Goal: Answer question/provide support

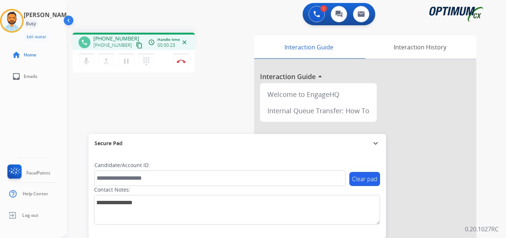
click at [136, 47] on mat-icon "content_copy" at bounding box center [139, 45] width 7 height 7
click at [180, 60] on img at bounding box center [181, 61] width 9 height 4
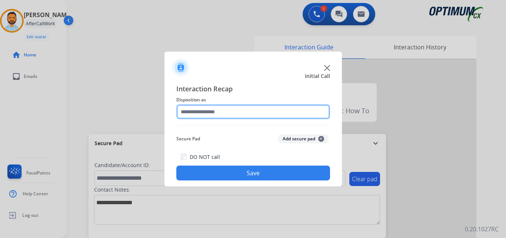
click at [237, 110] on input "text" at bounding box center [253, 111] width 154 height 15
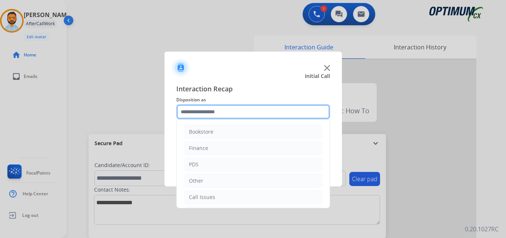
scroll to position [50, 0]
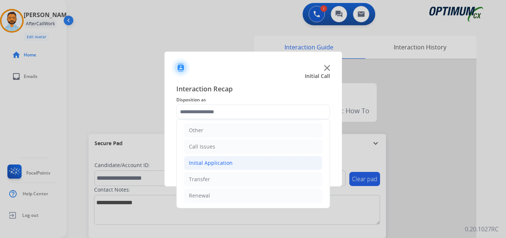
click at [227, 163] on div "Initial Application" at bounding box center [211, 162] width 44 height 7
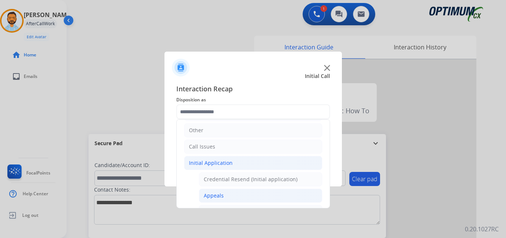
click at [229, 198] on li "Appeals" at bounding box center [260, 195] width 123 height 14
type input "*******"
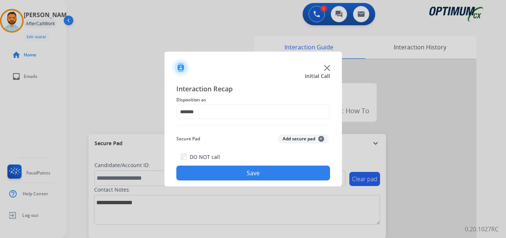
click at [259, 176] on button "Save" at bounding box center [253, 172] width 154 height 15
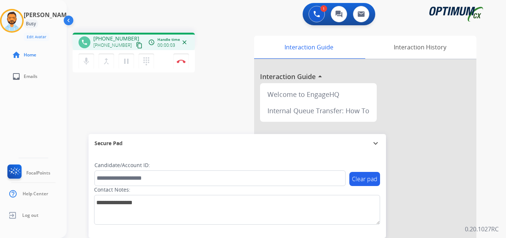
click at [136, 44] on mat-icon "content_copy" at bounding box center [139, 45] width 7 height 7
click at [180, 63] on button "Disconnect" at bounding box center [181, 61] width 16 height 16
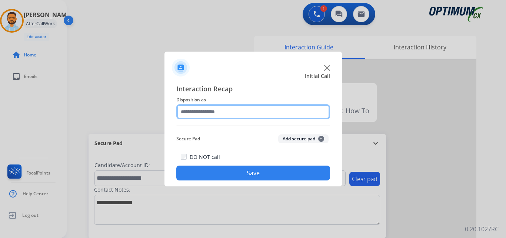
click at [208, 114] on input "text" at bounding box center [253, 111] width 154 height 15
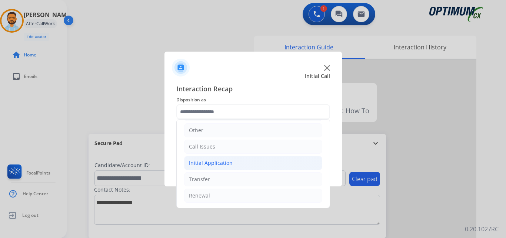
click at [229, 164] on div "Initial Application" at bounding box center [211, 162] width 44 height 7
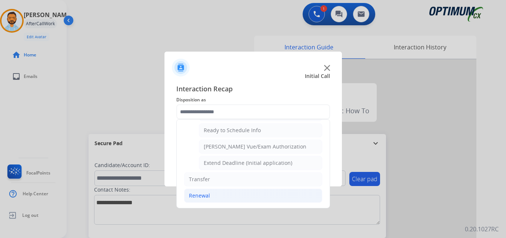
click at [204, 200] on li "Renewal" at bounding box center [253, 195] width 138 height 14
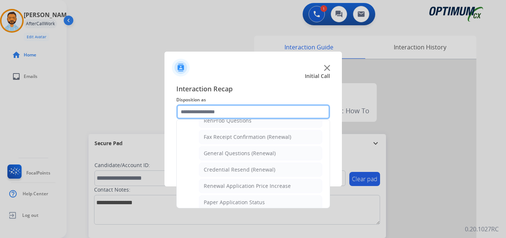
scroll to position [194, 0]
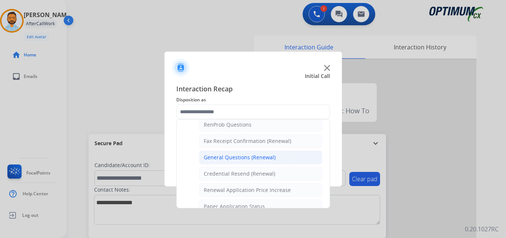
click at [246, 157] on div "General Questions (Renewal)" at bounding box center [240, 156] width 72 height 7
type input "**********"
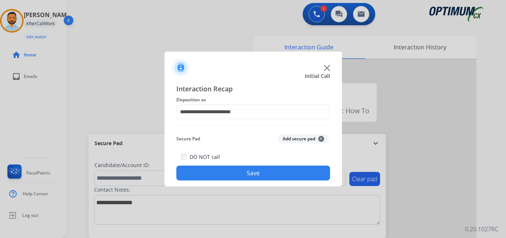
click at [239, 170] on button "Save" at bounding box center [253, 172] width 154 height 15
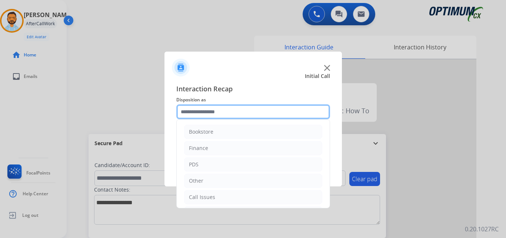
click at [198, 115] on input "text" at bounding box center [253, 111] width 154 height 15
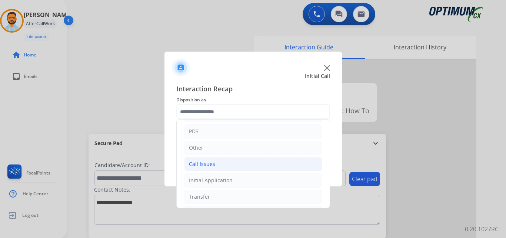
click at [225, 167] on li "Call Issues" at bounding box center [253, 164] width 138 height 14
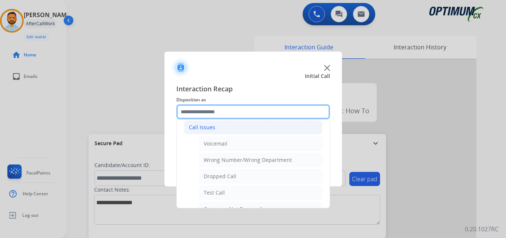
scroll to position [73, 0]
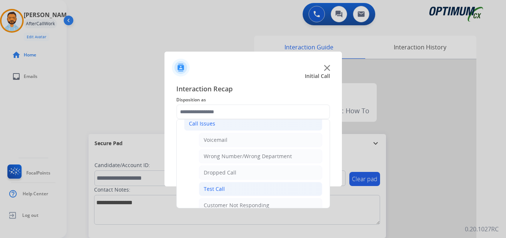
click at [234, 189] on li "Test Call" at bounding box center [260, 189] width 123 height 14
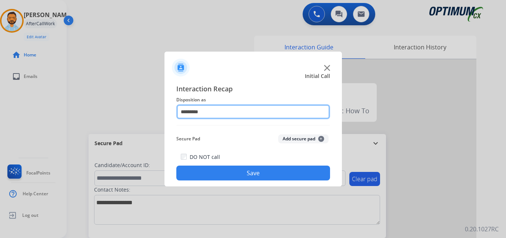
click at [231, 113] on input "*********" at bounding box center [253, 111] width 154 height 15
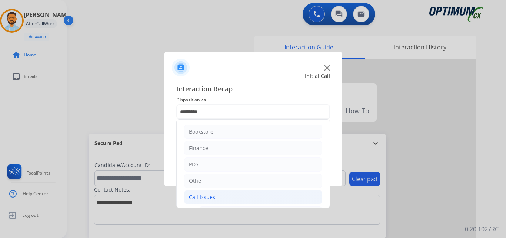
click at [234, 200] on li "Call Issues" at bounding box center [253, 197] width 138 height 14
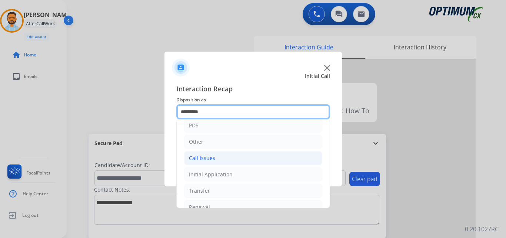
scroll to position [40, 0]
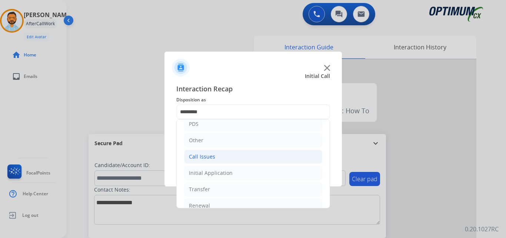
click at [233, 156] on li "Call Issues" at bounding box center [253, 156] width 138 height 14
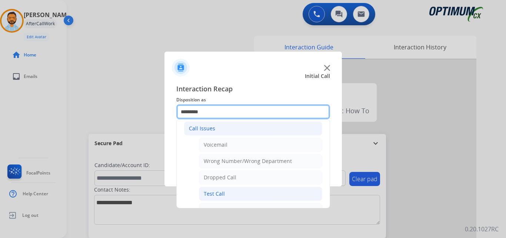
scroll to position [70, 0]
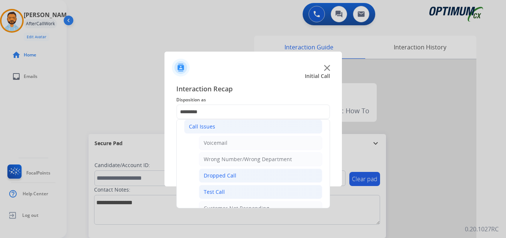
click at [241, 175] on li "Dropped Call" at bounding box center [260, 175] width 123 height 14
type input "**********"
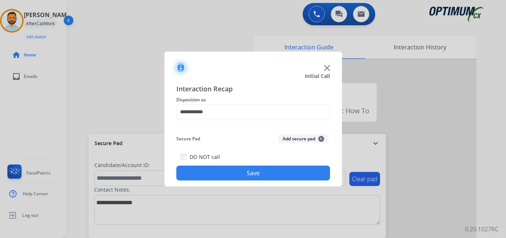
click at [243, 172] on button "Save" at bounding box center [253, 172] width 154 height 15
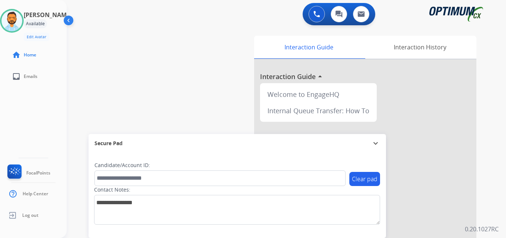
click at [96, 81] on div "swap_horiz Break voice bridge close_fullscreen Connect 3-Way Call merge_type Se…" at bounding box center [278, 181] width 422 height 309
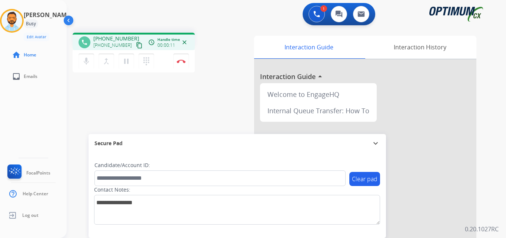
click at [136, 46] on mat-icon "content_copy" at bounding box center [139, 45] width 7 height 7
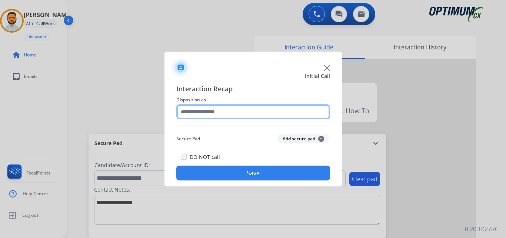
click at [231, 118] on input "text" at bounding box center [253, 111] width 154 height 15
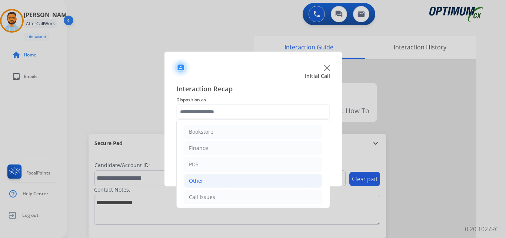
click at [237, 179] on li "Other" at bounding box center [253, 180] width 138 height 14
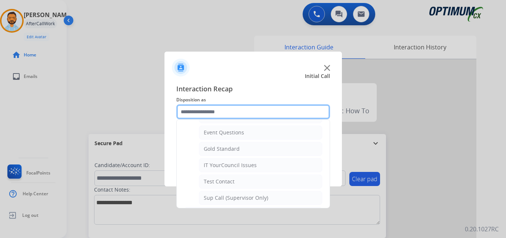
scroll to position [111, 0]
click at [237, 112] on input "text" at bounding box center [253, 111] width 154 height 15
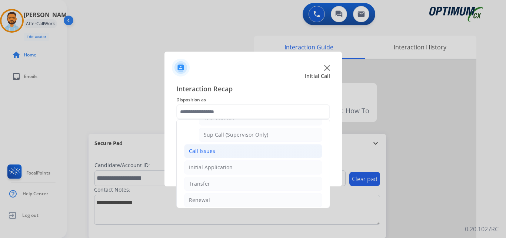
click at [235, 152] on li "Call Issues" at bounding box center [253, 151] width 138 height 14
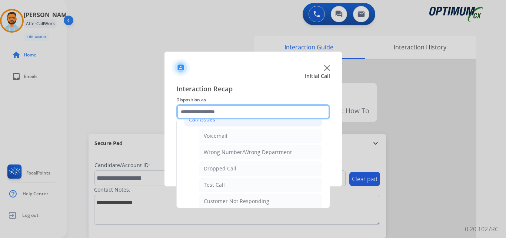
scroll to position [77, 0]
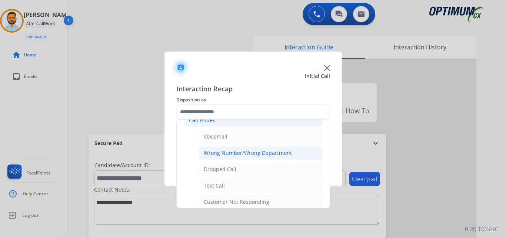
click at [265, 155] on div "Wrong Number/Wrong Department" at bounding box center [248, 152] width 88 height 7
type input "**********"
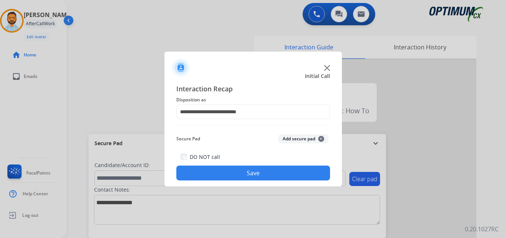
click at [254, 175] on button "Save" at bounding box center [253, 172] width 154 height 15
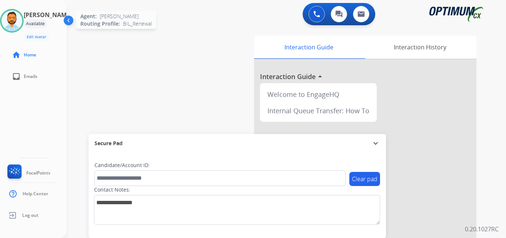
click at [20, 20] on img at bounding box center [11, 20] width 21 height 21
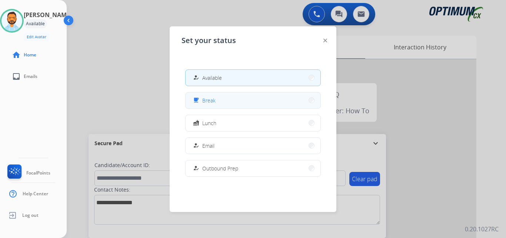
click at [241, 103] on button "free_breakfast Break" at bounding box center [253, 100] width 135 height 16
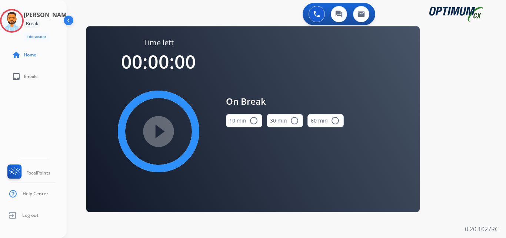
click at [243, 122] on button "10 min radio_button_unchecked" at bounding box center [244, 120] width 36 height 13
click at [163, 136] on mat-icon "play_circle_filled" at bounding box center [158, 131] width 9 height 9
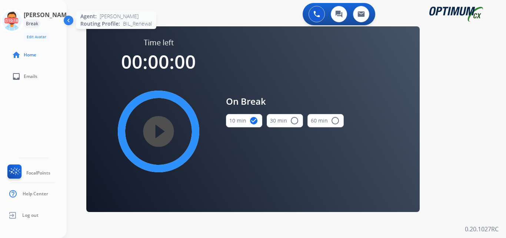
click at [17, 17] on icon at bounding box center [12, 21] width 24 height 24
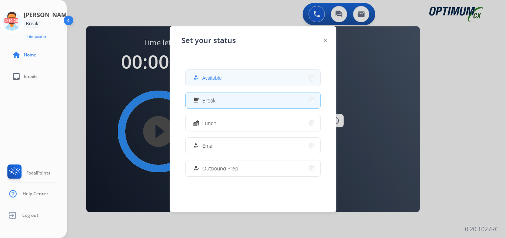
click at [210, 73] on button "how_to_reg Available" at bounding box center [253, 78] width 135 height 16
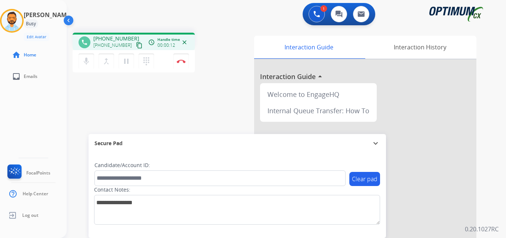
click at [136, 46] on mat-icon "content_copy" at bounding box center [139, 45] width 7 height 7
click at [183, 60] on img at bounding box center [181, 61] width 9 height 4
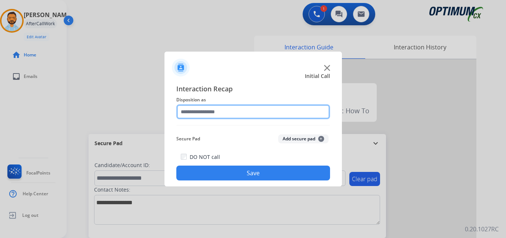
click at [268, 115] on input "text" at bounding box center [253, 111] width 154 height 15
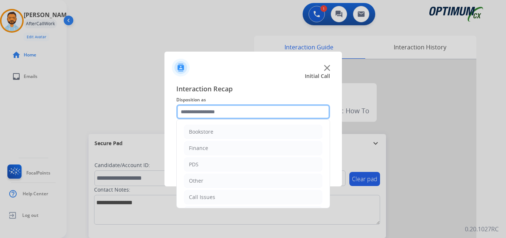
scroll to position [50, 0]
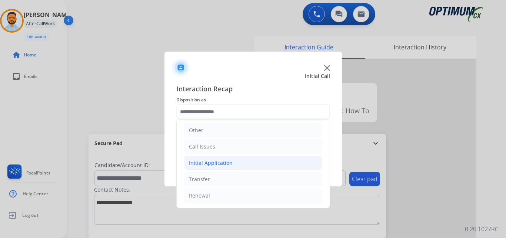
click at [242, 160] on li "Initial Application" at bounding box center [253, 163] width 138 height 14
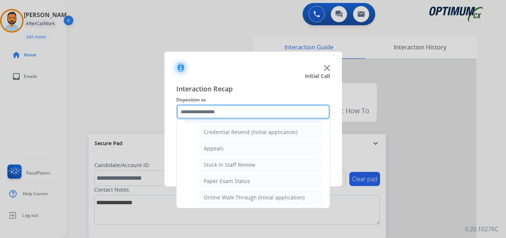
scroll to position [99, 0]
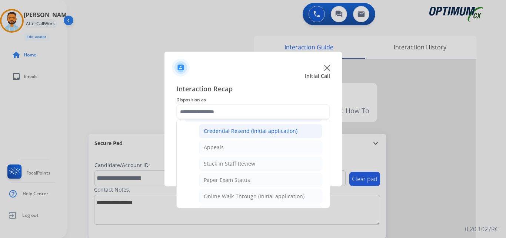
click at [269, 136] on li "Credential Resend (Initial application)" at bounding box center [260, 131] width 123 height 14
type input "**********"
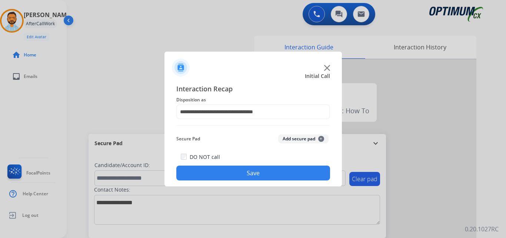
click at [259, 172] on button "Save" at bounding box center [253, 172] width 154 height 15
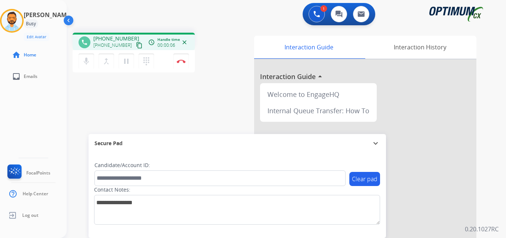
click at [136, 46] on mat-icon "content_copy" at bounding box center [139, 45] width 7 height 7
click at [178, 62] on img at bounding box center [181, 61] width 9 height 4
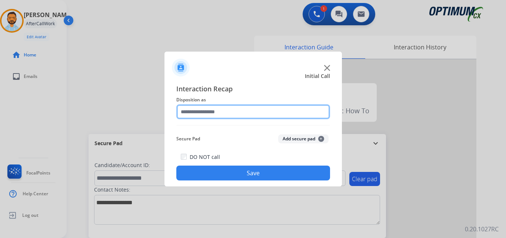
click at [241, 115] on input "text" at bounding box center [253, 111] width 154 height 15
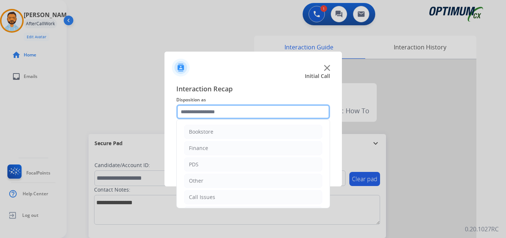
scroll to position [50, 0]
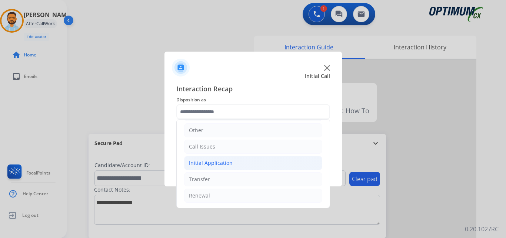
click at [231, 159] on li "Initial Application" at bounding box center [253, 163] width 138 height 14
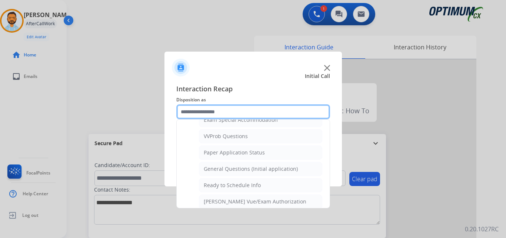
scroll to position [396, 0]
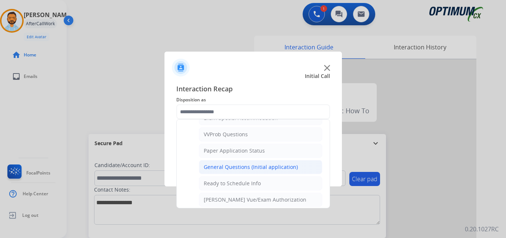
click at [257, 166] on div "General Questions (Initial application)" at bounding box center [251, 166] width 94 height 7
type input "**********"
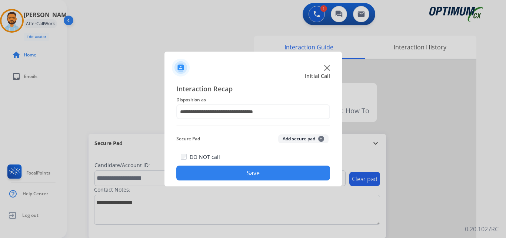
click at [255, 173] on button "Save" at bounding box center [253, 172] width 154 height 15
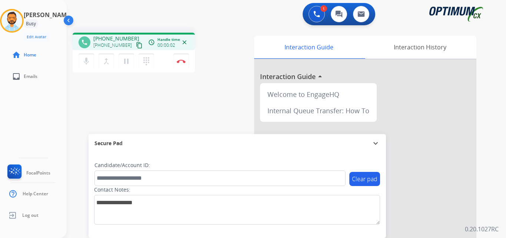
click at [136, 43] on mat-icon "content_copy" at bounding box center [139, 45] width 7 height 7
click at [184, 64] on button "Disconnect" at bounding box center [181, 61] width 16 height 16
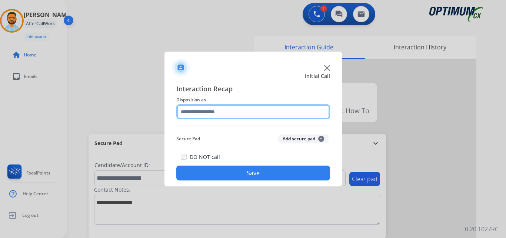
click at [257, 109] on input "text" at bounding box center [253, 111] width 154 height 15
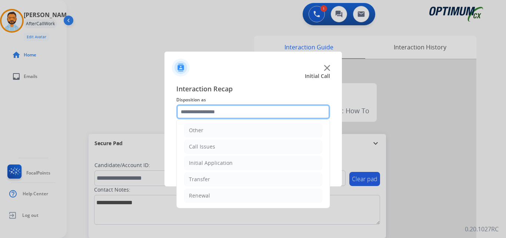
scroll to position [0, 0]
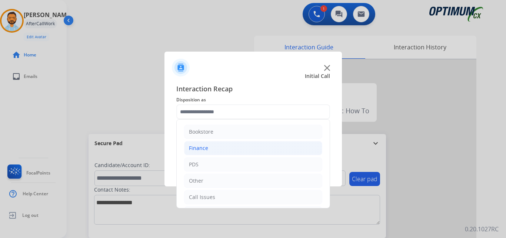
click at [223, 152] on li "Finance" at bounding box center [253, 148] width 138 height 14
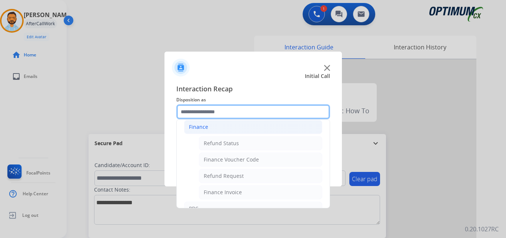
scroll to position [26, 0]
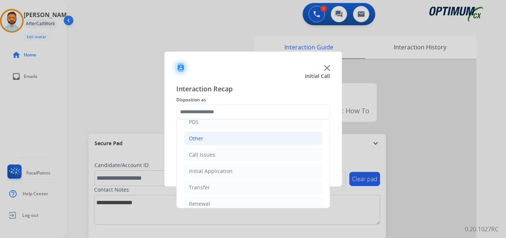
click at [225, 137] on li "Other" at bounding box center [253, 138] width 138 height 14
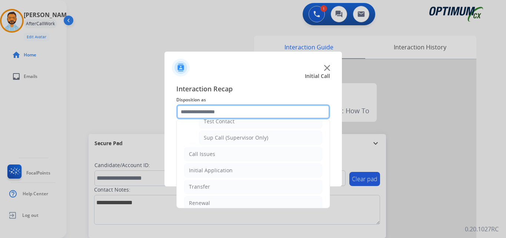
scroll to position [181, 0]
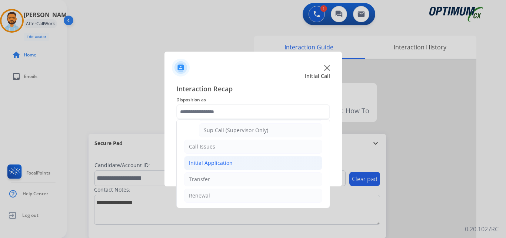
click at [245, 160] on li "Initial Application" at bounding box center [253, 163] width 138 height 14
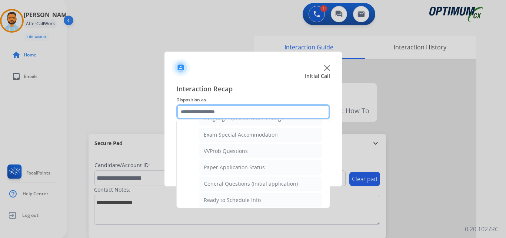
scroll to position [380, 0]
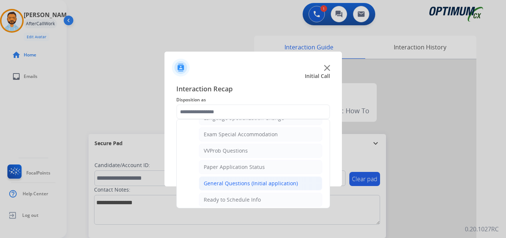
click at [269, 184] on div "General Questions (Initial application)" at bounding box center [251, 182] width 94 height 7
type input "**********"
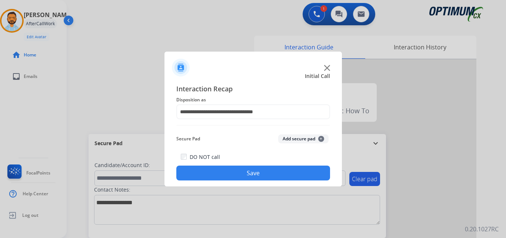
click at [270, 174] on button "Save" at bounding box center [253, 172] width 154 height 15
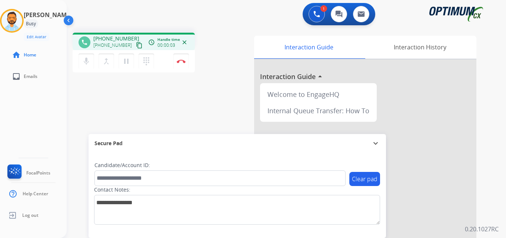
click at [136, 46] on mat-icon "content_copy" at bounding box center [139, 45] width 7 height 7
click at [182, 64] on button "Disconnect" at bounding box center [181, 61] width 16 height 16
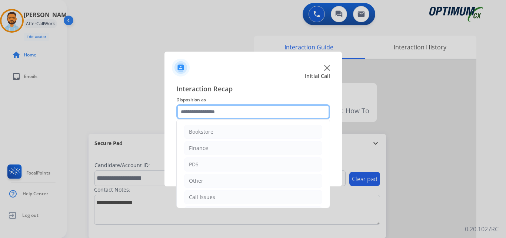
scroll to position [50, 0]
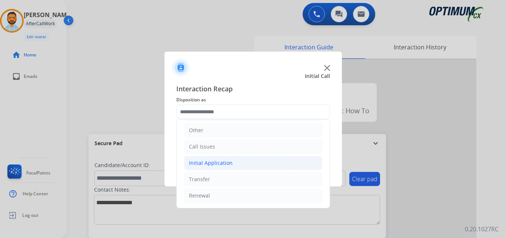
click at [217, 163] on div "Initial Application" at bounding box center [211, 162] width 44 height 7
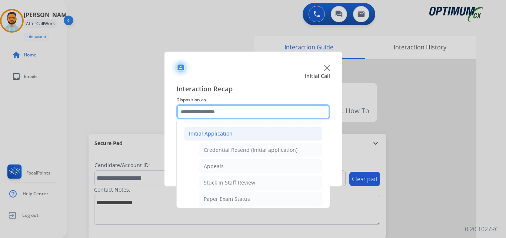
scroll to position [82, 0]
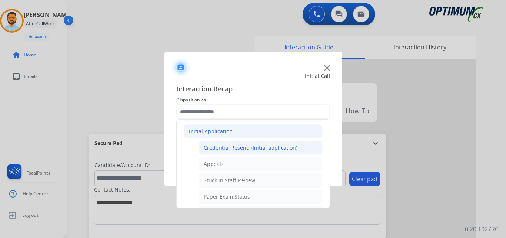
click at [260, 151] on div "Credential Resend (Initial application)" at bounding box center [251, 147] width 94 height 7
type input "**********"
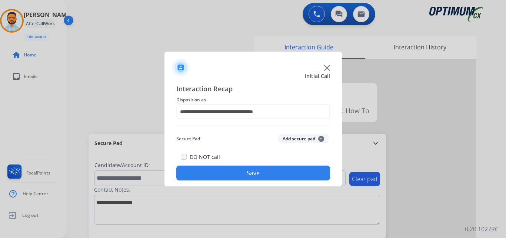
click at [266, 171] on button "Save" at bounding box center [253, 172] width 154 height 15
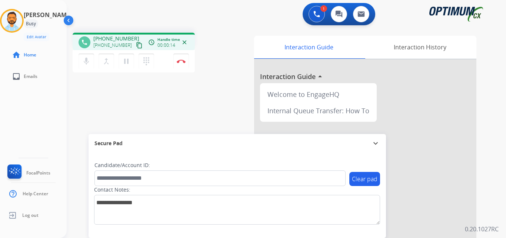
click at [136, 44] on mat-icon "content_copy" at bounding box center [139, 45] width 7 height 7
click at [183, 60] on img at bounding box center [181, 61] width 9 height 4
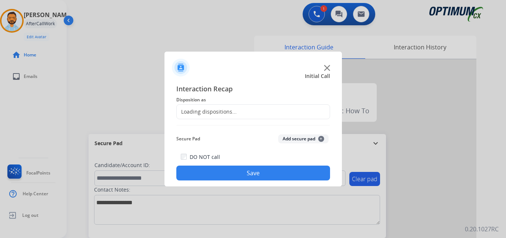
click at [240, 113] on div "Loading dispositions..." at bounding box center [253, 111] width 154 height 15
click at [251, 109] on div "Loading dispositions..." at bounding box center [253, 111] width 154 height 15
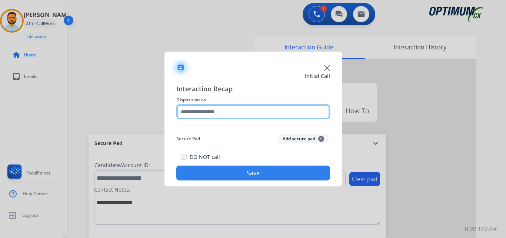
click at [239, 112] on input "text" at bounding box center [253, 111] width 154 height 15
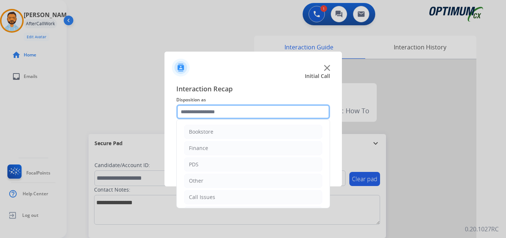
scroll to position [50, 0]
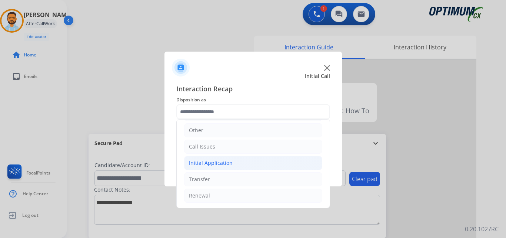
click at [230, 165] on div "Initial Application" at bounding box center [211, 162] width 44 height 7
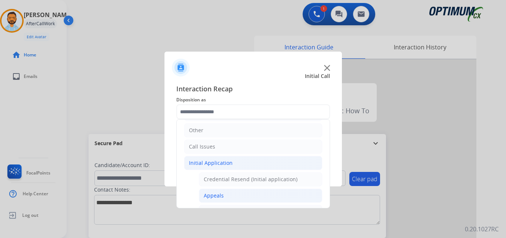
click at [231, 198] on li "Appeals" at bounding box center [260, 195] width 123 height 14
type input "*******"
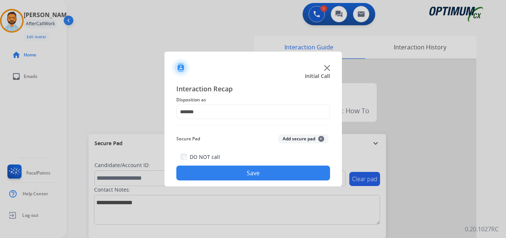
click at [238, 170] on button "Save" at bounding box center [253, 172] width 154 height 15
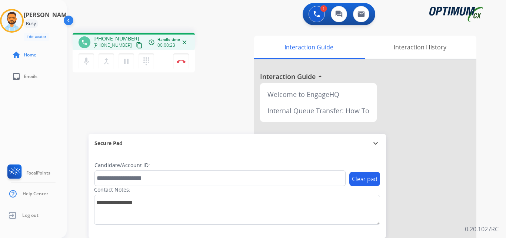
click at [135, 42] on button "content_copy" at bounding box center [139, 45] width 9 height 9
click at [181, 65] on button "Disconnect" at bounding box center [181, 61] width 16 height 16
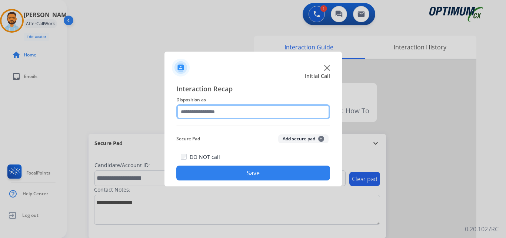
click at [247, 115] on input "text" at bounding box center [253, 111] width 154 height 15
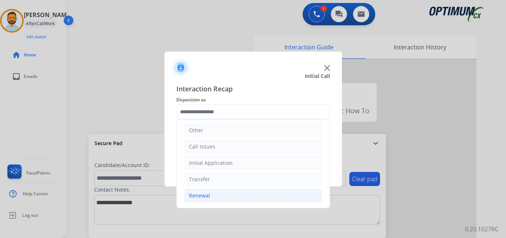
click at [213, 199] on li "Renewal" at bounding box center [253, 195] width 138 height 14
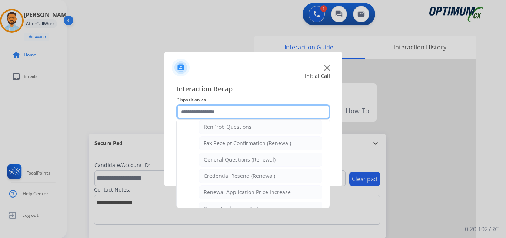
scroll to position [193, 0]
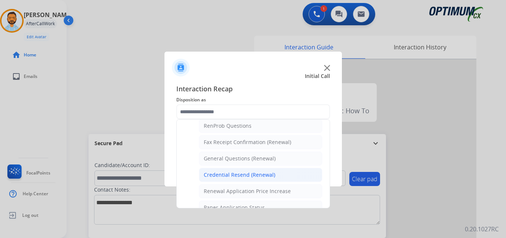
click at [246, 173] on div "Credential Resend (Renewal)" at bounding box center [240, 174] width 72 height 7
type input "**********"
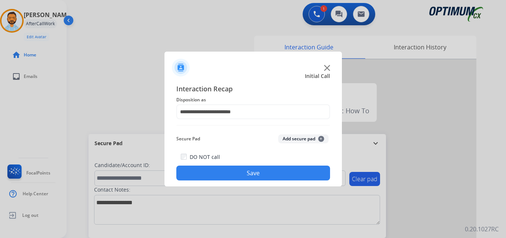
click at [241, 175] on button "Save" at bounding box center [253, 172] width 154 height 15
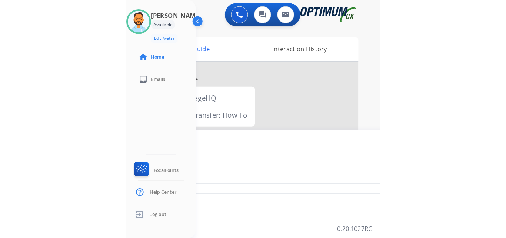
scroll to position [0, 0]
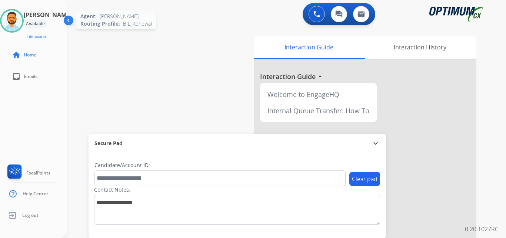
click at [20, 24] on img at bounding box center [11, 20] width 21 height 21
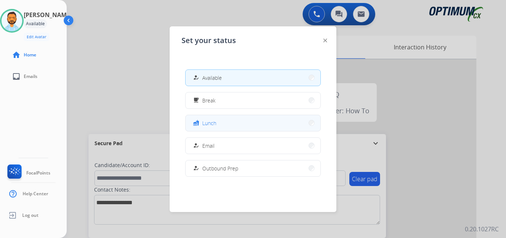
click at [209, 122] on span "Lunch" at bounding box center [209, 123] width 14 height 8
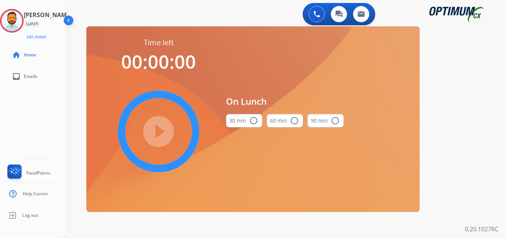
click at [247, 123] on button "30 min radio_button_unchecked" at bounding box center [244, 120] width 36 height 13
click at [154, 128] on mat-icon "play_circle_filled" at bounding box center [158, 131] width 9 height 9
